Goal: Task Accomplishment & Management: Manage account settings

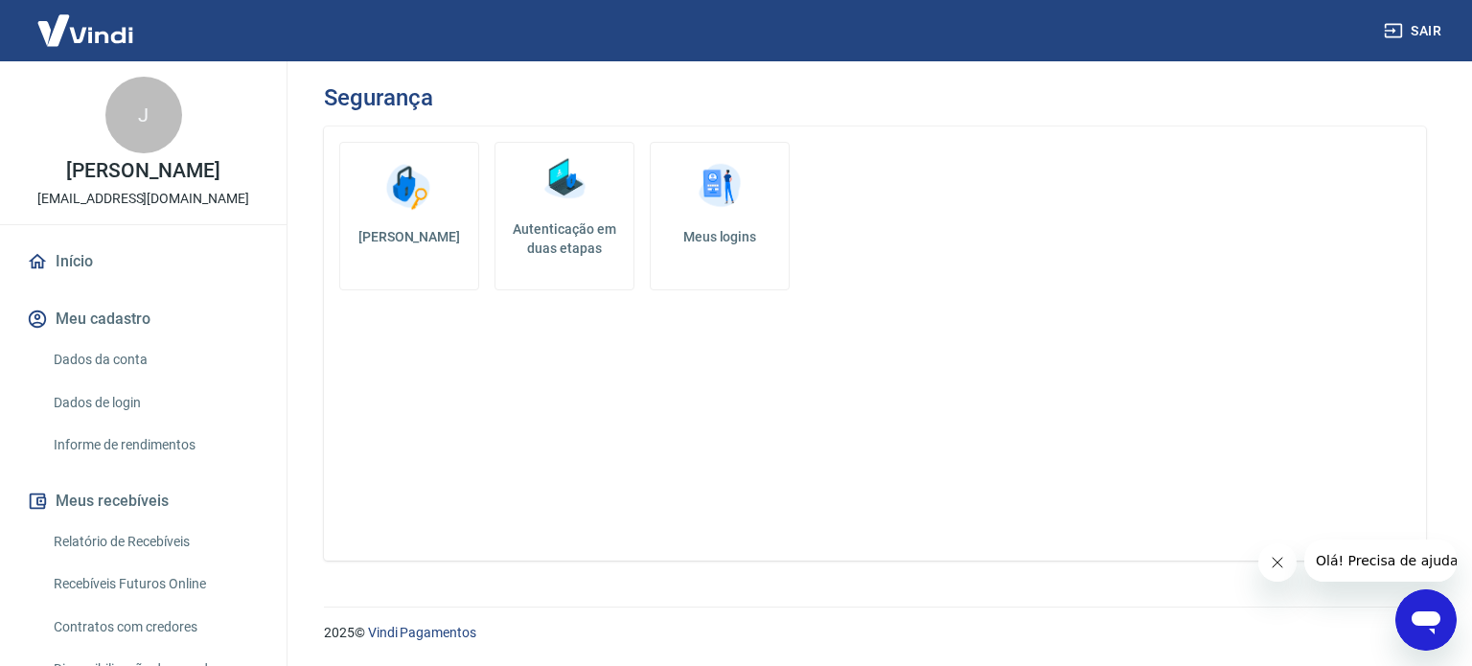
click at [437, 201] on img at bounding box center [408, 186] width 57 height 57
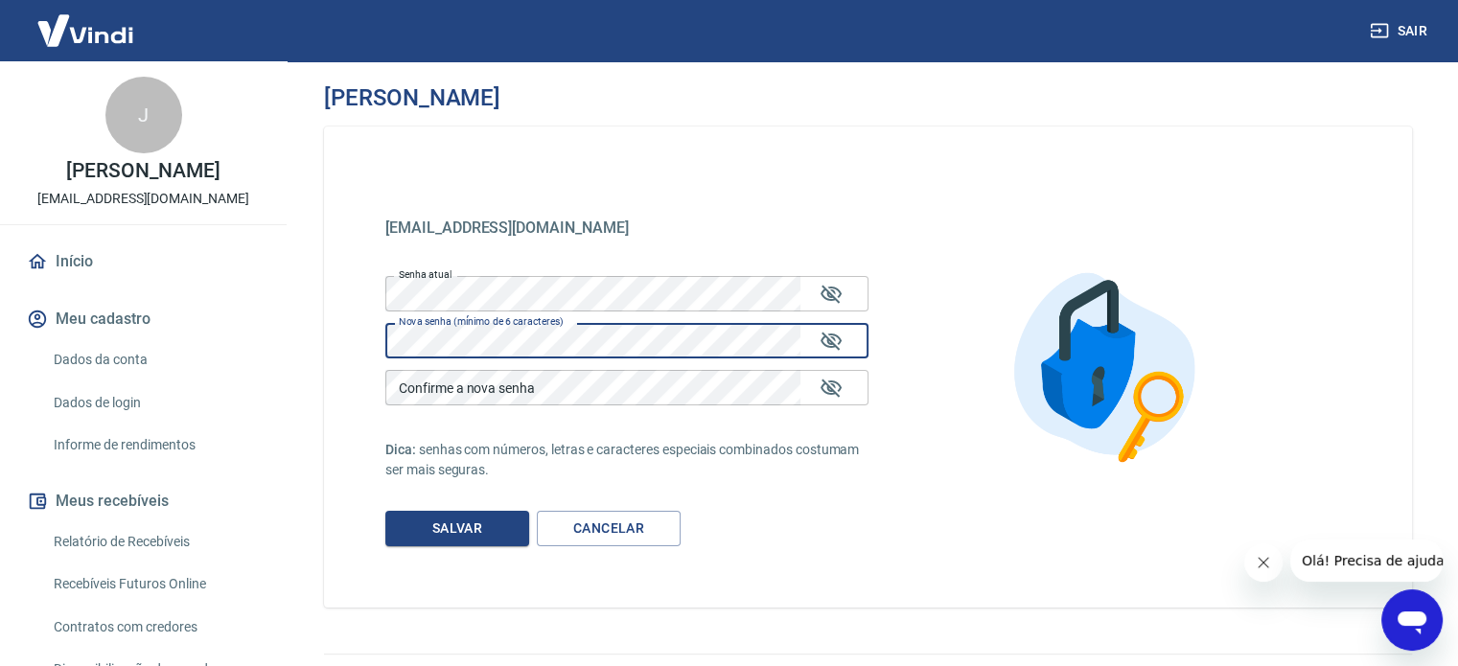
click at [502, 381] on div "Confirme a nova senha Confirme a nova senha" at bounding box center [626, 387] width 483 height 35
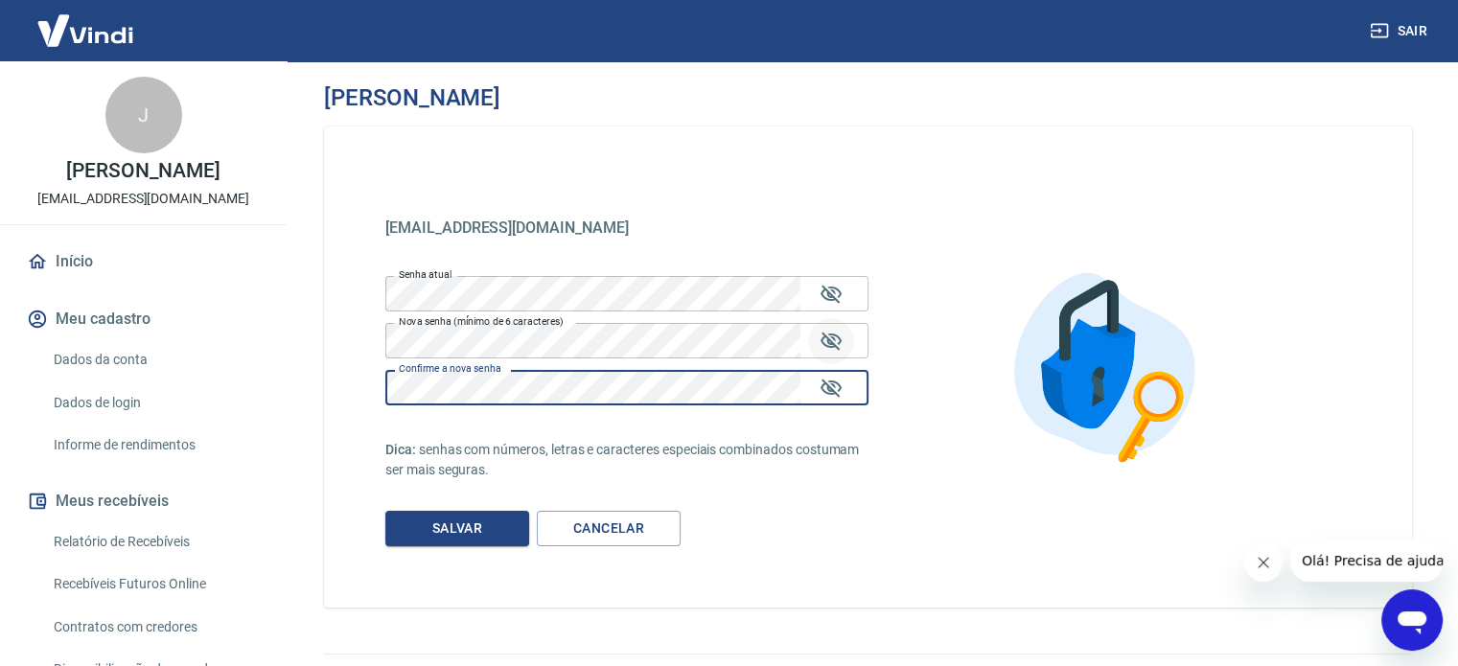
click at [848, 337] on button "Mostrar/esconder senha" at bounding box center [831, 341] width 46 height 46
click at [825, 392] on icon "Mostrar/esconder senha" at bounding box center [830, 388] width 21 height 18
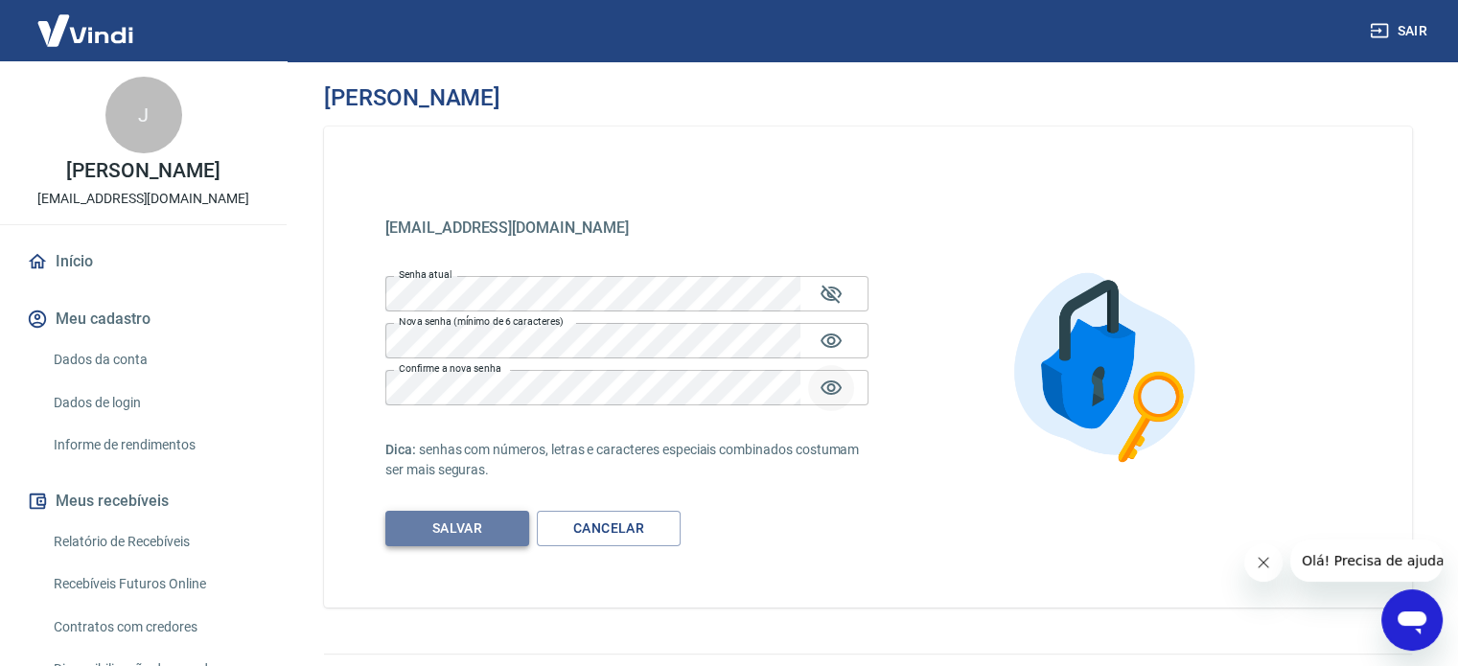
click at [480, 525] on button "Salvar" at bounding box center [457, 528] width 144 height 35
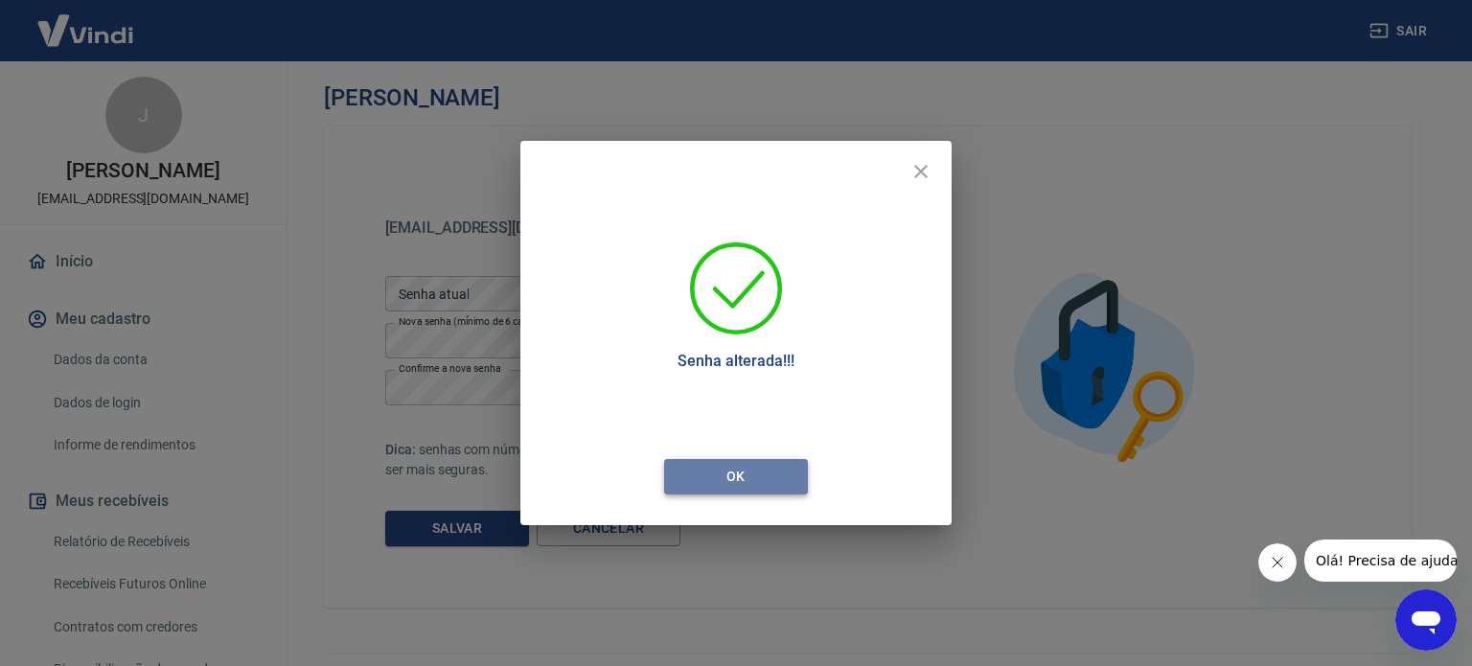
click at [740, 475] on button "Ok" at bounding box center [736, 476] width 144 height 35
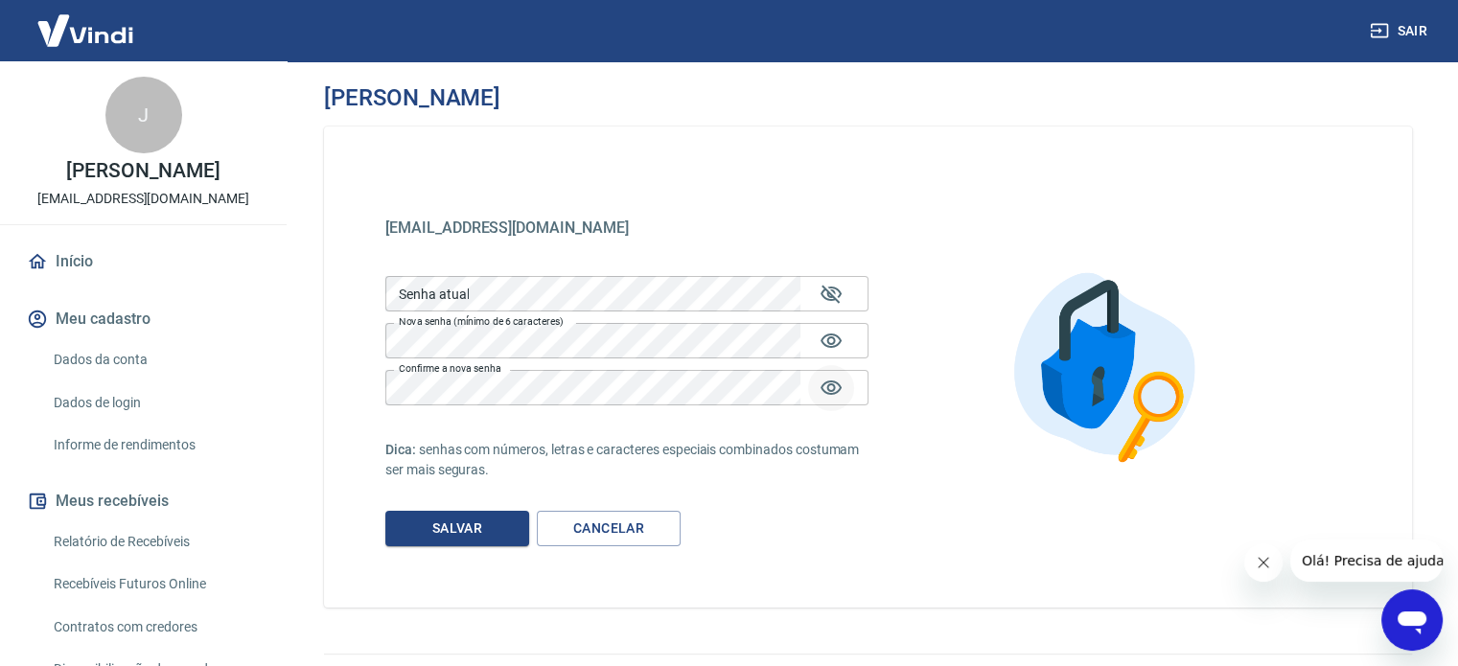
click at [1426, 27] on button "Sair" at bounding box center [1400, 30] width 69 height 35
